Goal: Information Seeking & Learning: Stay updated

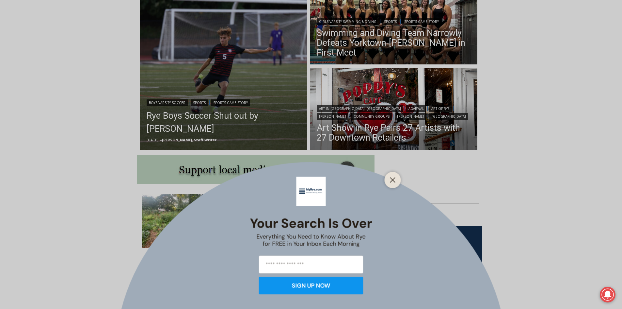
scroll to position [229, 0]
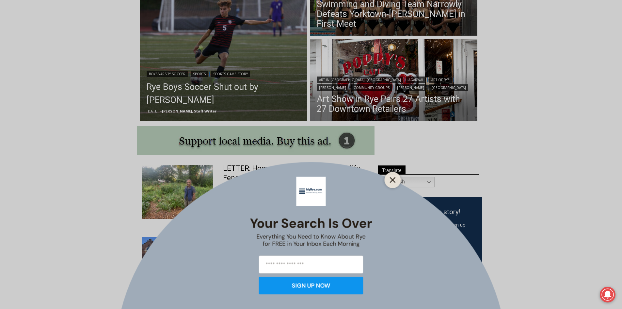
click at [396, 183] on button "Close" at bounding box center [392, 179] width 9 height 9
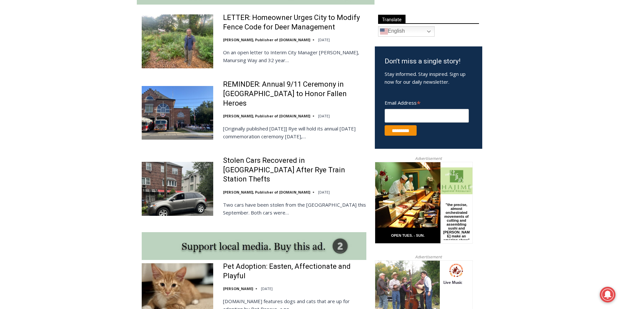
scroll to position [392, 0]
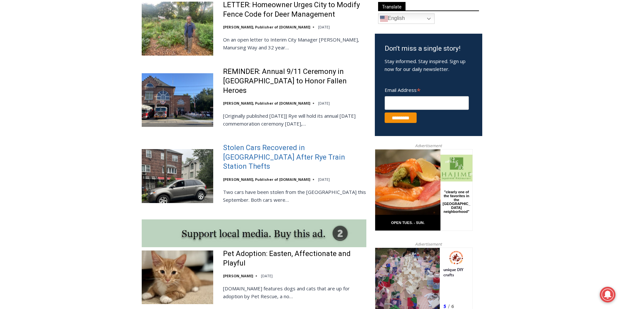
click at [265, 151] on link "Stolen Cars Recovered in [GEOGRAPHIC_DATA] After Rye Train Station Thefts" at bounding box center [294, 157] width 143 height 28
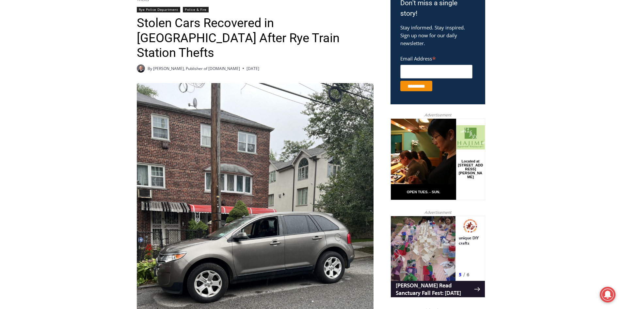
scroll to position [216, 0]
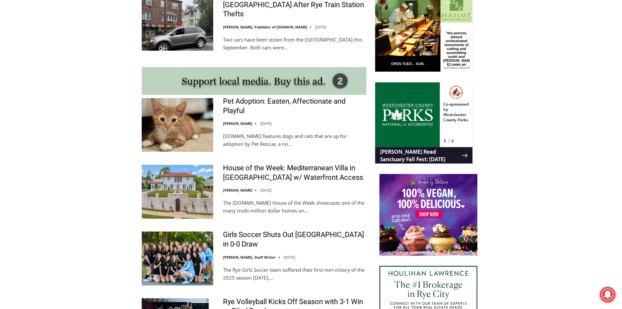
scroll to position [555, 0]
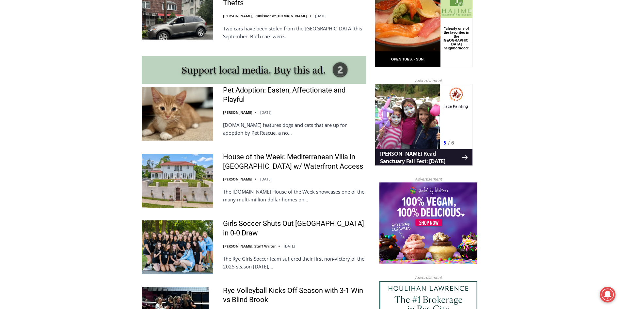
click at [197, 244] on img at bounding box center [178, 247] width 72 height 54
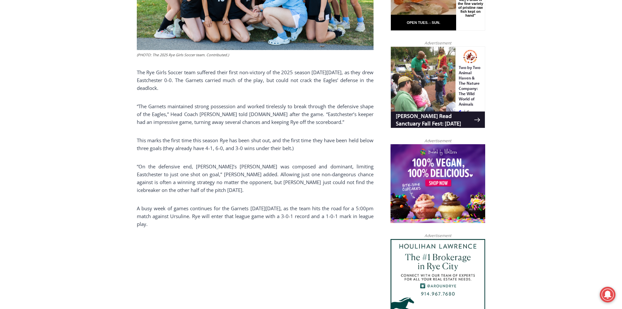
scroll to position [490, 0]
